Goal: Transaction & Acquisition: Purchase product/service

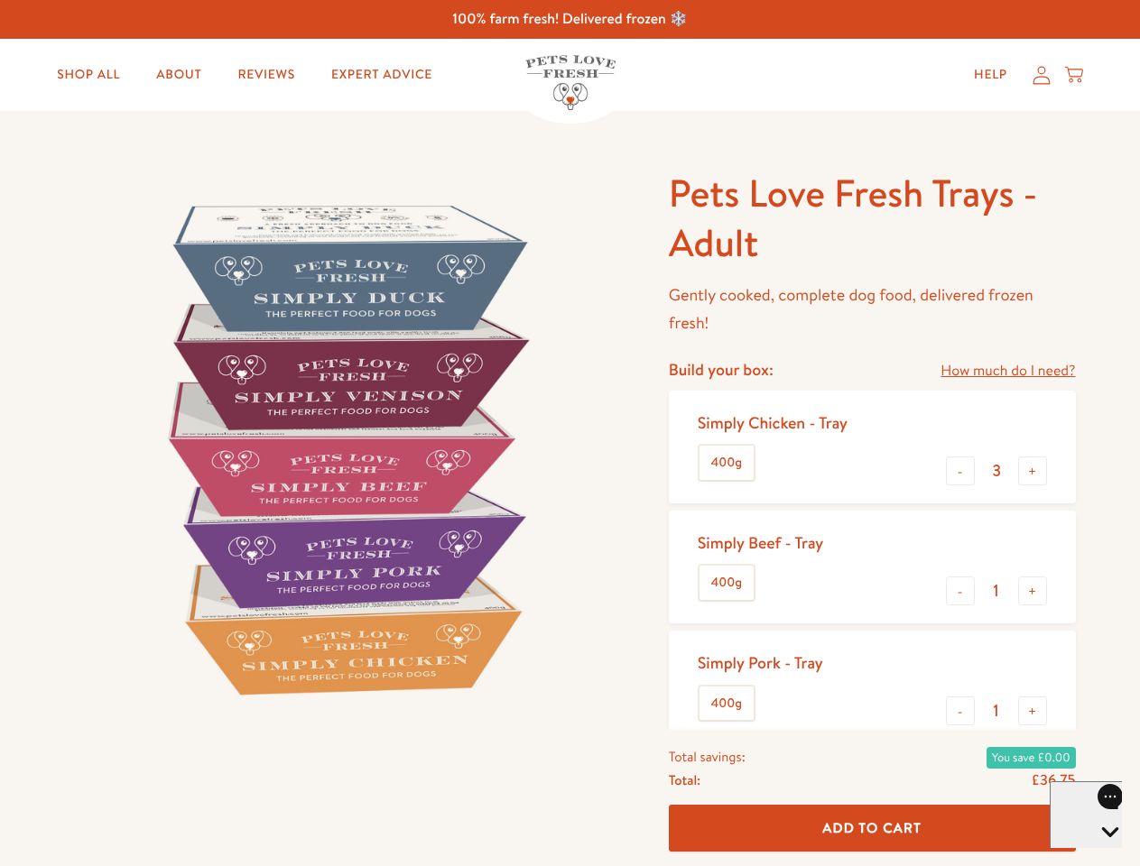
click at [569, 433] on img at bounding box center [345, 449] width 560 height 560
click at [1007, 371] on link "How much do I need?" at bounding box center [1007, 371] width 134 height 24
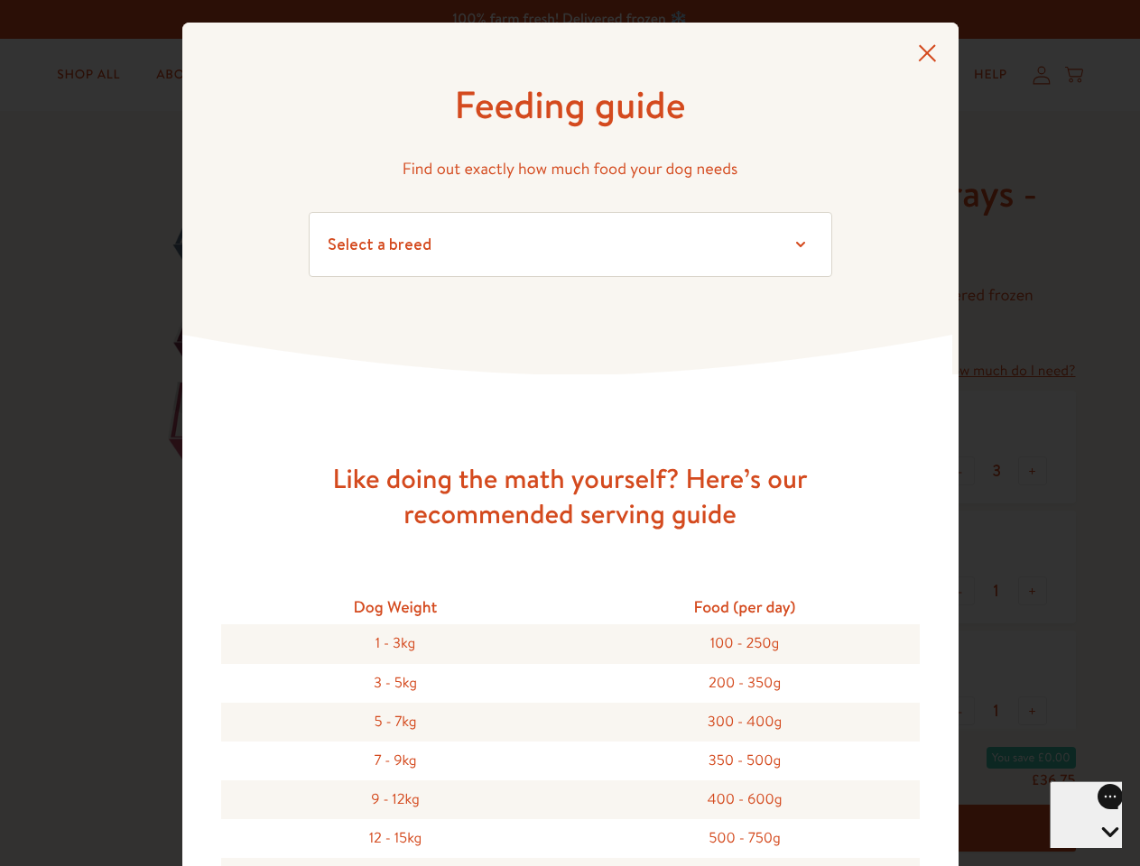
click at [960, 471] on div "Feeding guide Find out exactly how much food your dog needs Select a breed Affe…" at bounding box center [570, 433] width 1140 height 866
click at [1032, 471] on button "+" at bounding box center [1032, 471] width 29 height 29
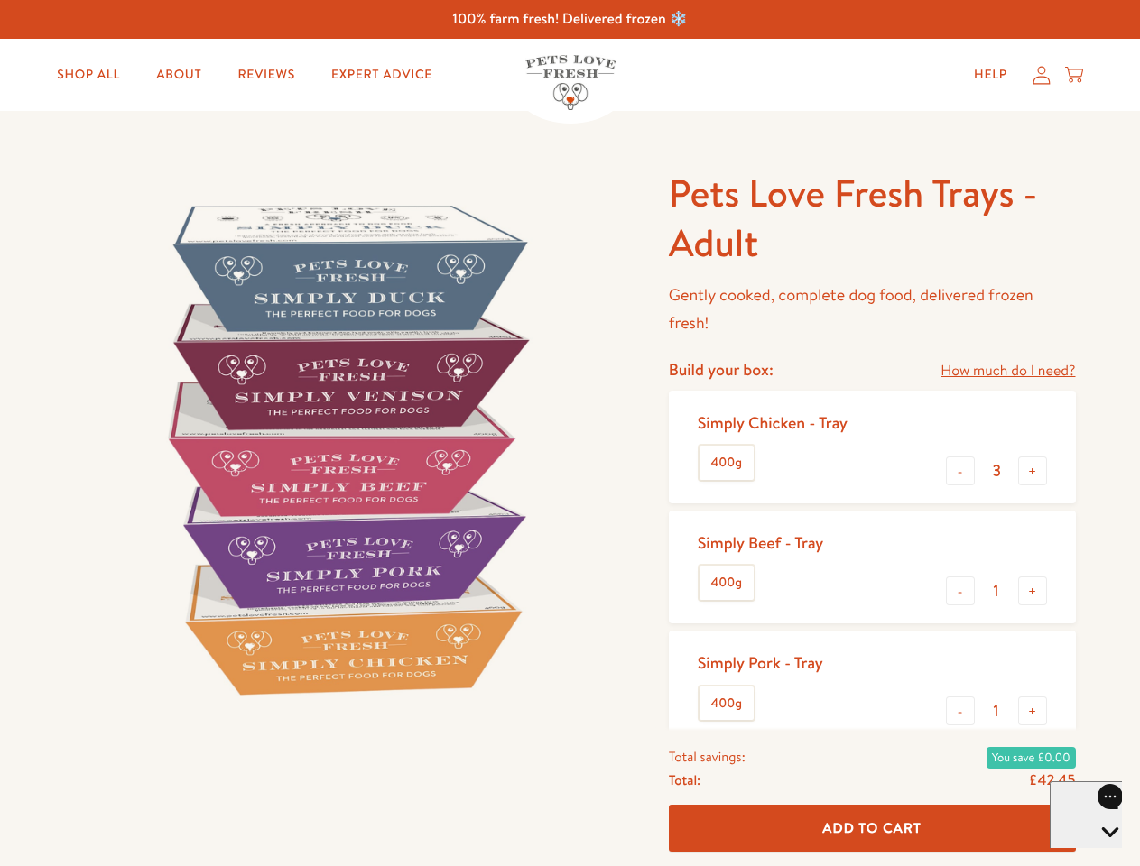
type input "4"
click at [960, 591] on button "-" at bounding box center [960, 591] width 29 height 29
click at [1032, 591] on button "+" at bounding box center [1032, 591] width 29 height 29
type input "1"
click at [960, 711] on button "-" at bounding box center [960, 711] width 29 height 29
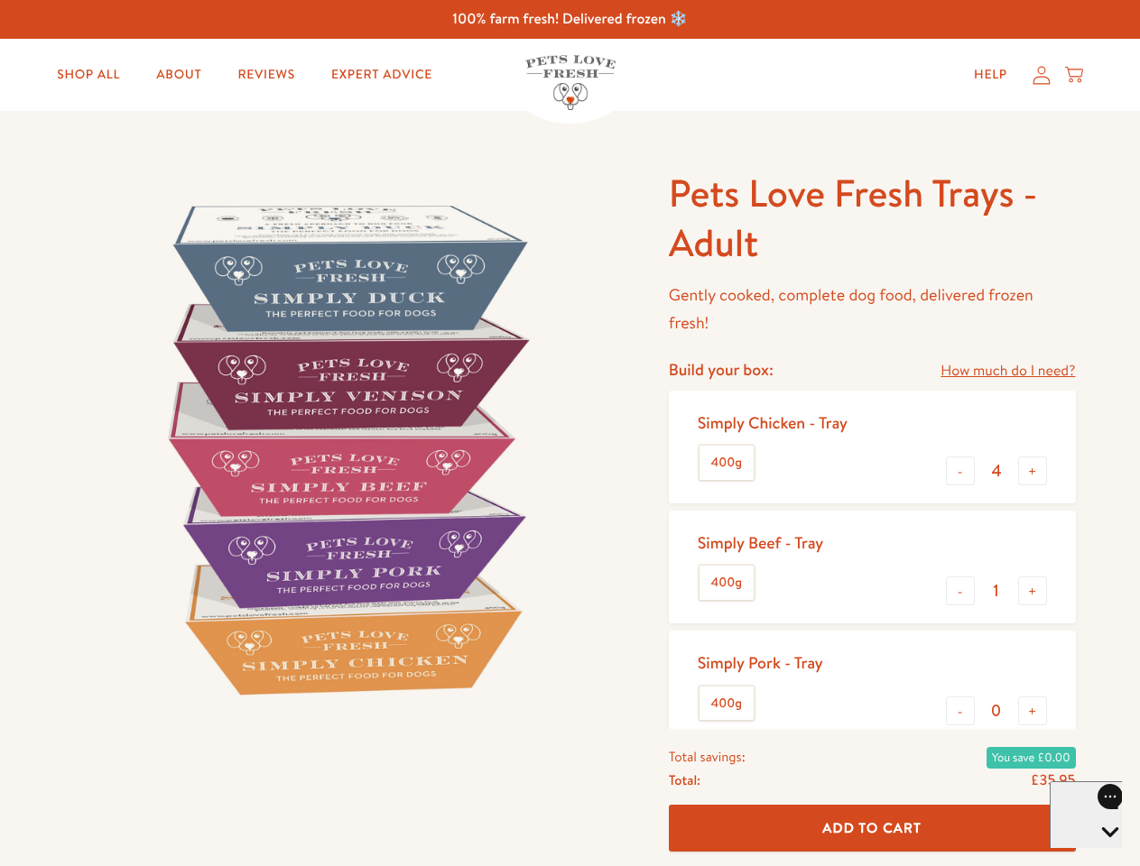
click at [1032, 711] on button "+" at bounding box center [1032, 711] width 29 height 29
type input "1"
click at [872, 828] on span "Add To Cart" at bounding box center [871, 827] width 99 height 19
click at [1101, 855] on icon "Open gorgias live chat" at bounding box center [1109, 863] width 17 height 17
